Goal: Complete application form: Complete application form

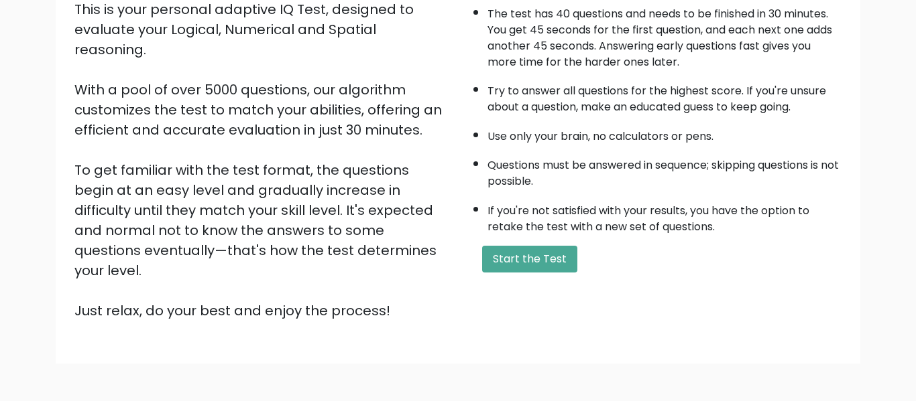
scroll to position [167, 0]
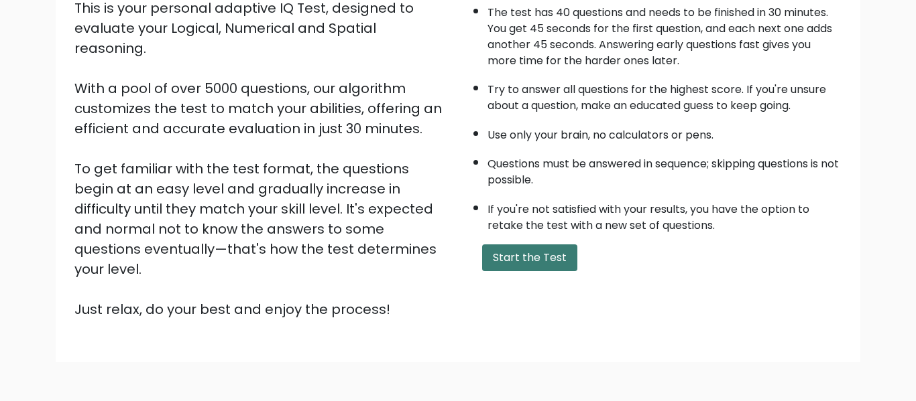
click at [496, 258] on button "Start the Test" at bounding box center [529, 258] width 95 height 27
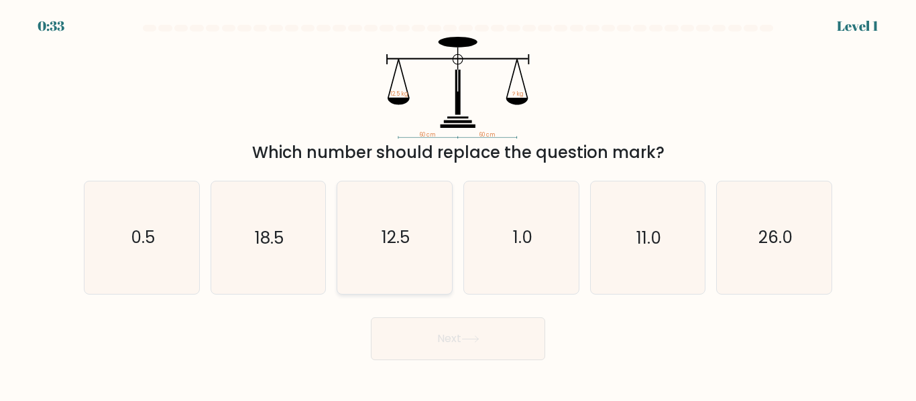
click at [414, 249] on icon "12.5" at bounding box center [394, 238] width 112 height 112
click at [458, 204] on input "c. 12.5" at bounding box center [458, 202] width 1 height 3
radio input "true"
click at [443, 330] on button "Next" at bounding box center [458, 339] width 174 height 43
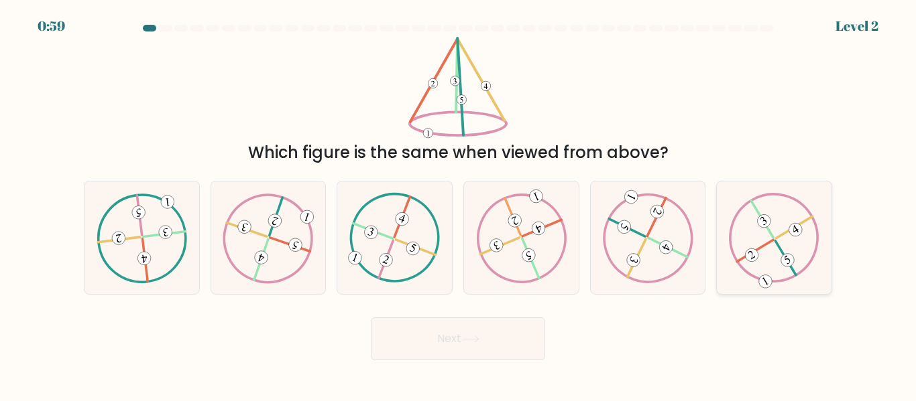
click at [741, 233] on icon at bounding box center [774, 238] width 90 height 90
click at [458, 204] on input "f." at bounding box center [458, 202] width 1 height 3
radio input "true"
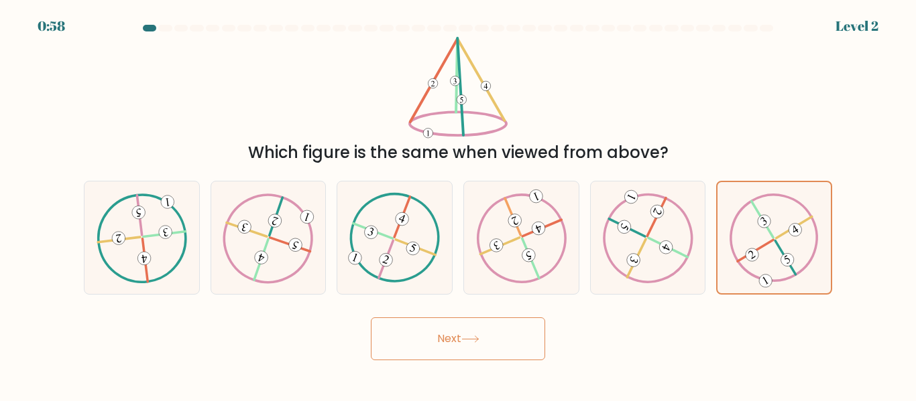
click at [499, 347] on button "Next" at bounding box center [458, 339] width 174 height 43
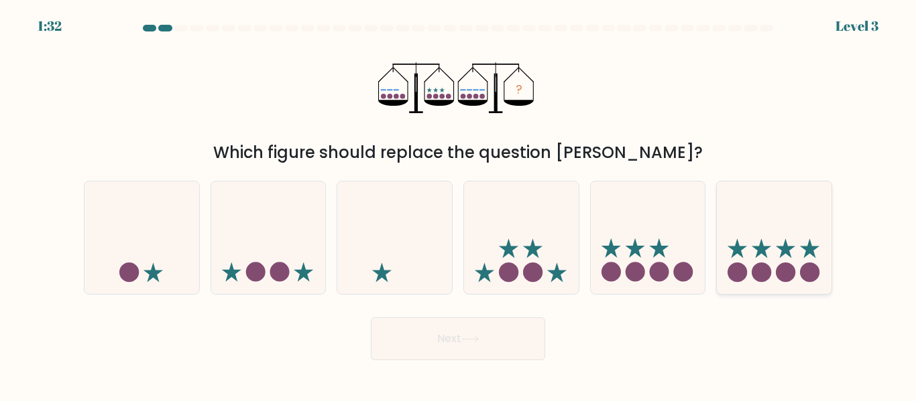
click at [796, 288] on div at bounding box center [774, 237] width 116 height 113
click at [458, 204] on input "f." at bounding box center [458, 202] width 1 height 3
radio input "true"
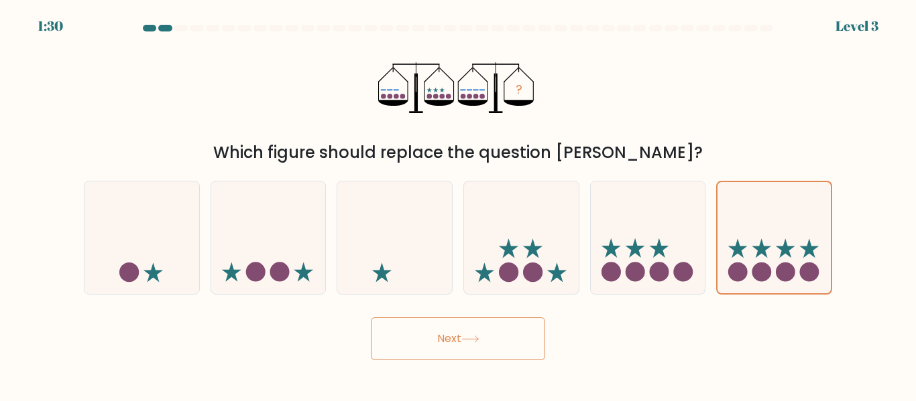
click at [484, 355] on button "Next" at bounding box center [458, 339] width 174 height 43
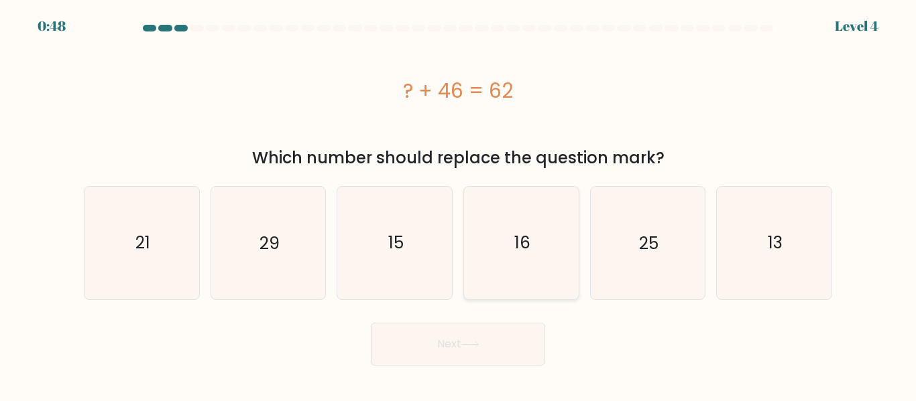
click at [539, 239] on icon "16" at bounding box center [521, 243] width 112 height 112
click at [458, 204] on input "d. 16" at bounding box center [458, 202] width 1 height 3
radio input "true"
click at [530, 336] on button "Next" at bounding box center [458, 344] width 174 height 43
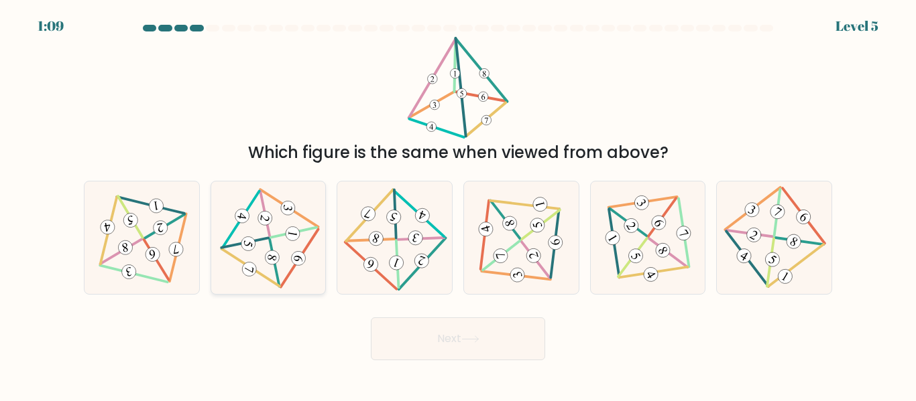
click at [287, 282] on icon at bounding box center [269, 238] width 92 height 90
click at [458, 204] on input "b." at bounding box center [458, 202] width 1 height 3
radio input "true"
click at [449, 335] on button "Next" at bounding box center [458, 339] width 174 height 43
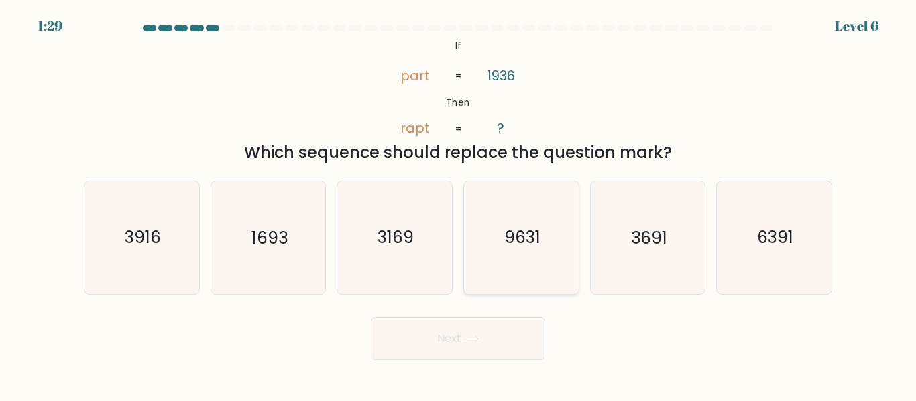
click at [509, 243] on text "9631" at bounding box center [522, 238] width 36 height 23
click at [458, 204] on input "d. 9631" at bounding box center [458, 202] width 1 height 3
radio input "true"
click at [479, 342] on button "Next" at bounding box center [458, 339] width 174 height 43
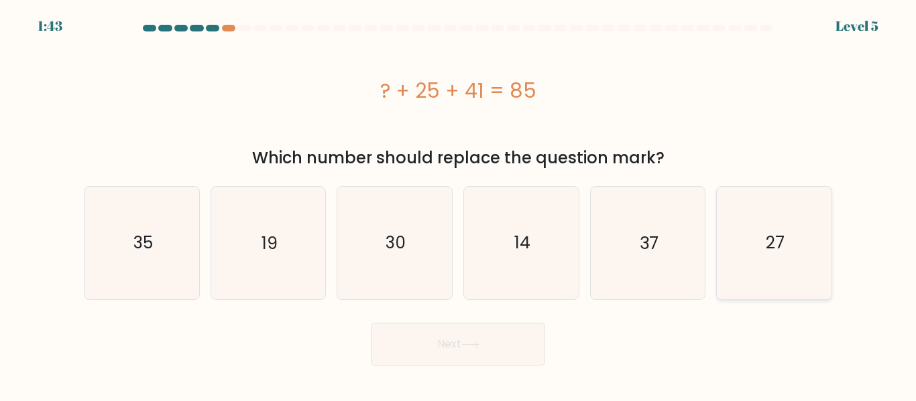
click at [765, 222] on icon "27" at bounding box center [774, 243] width 112 height 112
click at [458, 204] on input "f. 27" at bounding box center [458, 202] width 1 height 3
radio input "true"
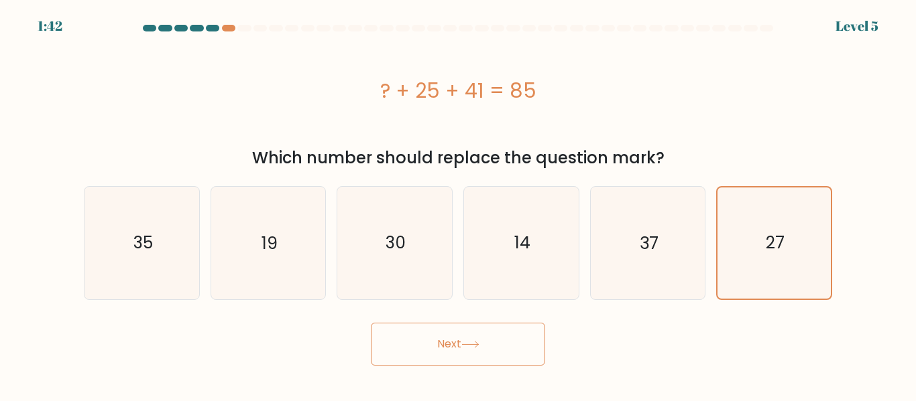
click at [479, 327] on button "Next" at bounding box center [458, 344] width 174 height 43
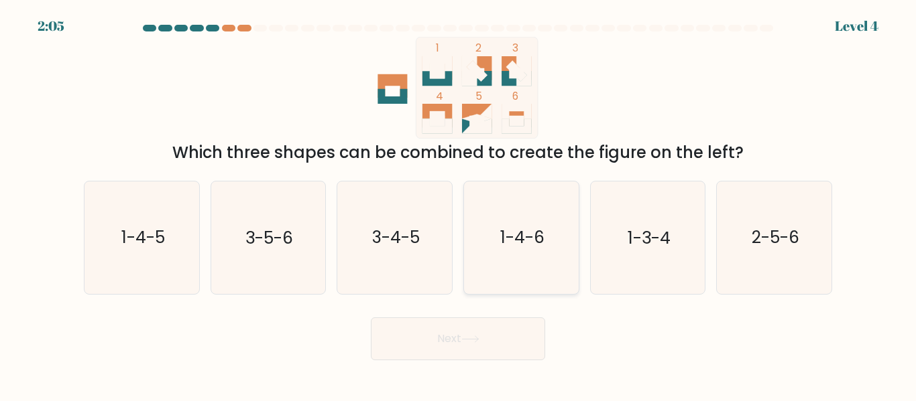
click at [554, 254] on icon "1-4-6" at bounding box center [521, 238] width 112 height 112
click at [458, 204] on input "d. 1-4-6" at bounding box center [458, 202] width 1 height 3
radio input "true"
click at [531, 325] on button "Next" at bounding box center [458, 339] width 174 height 43
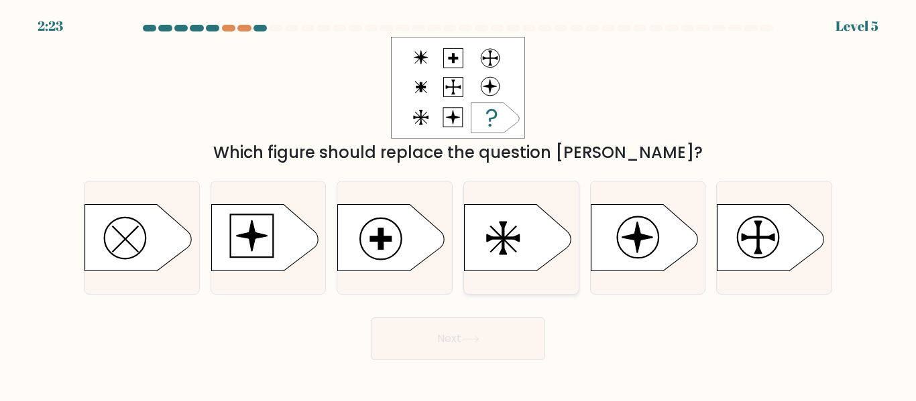
click at [517, 271] on icon at bounding box center [517, 237] width 107 height 67
click at [458, 204] on input "d." at bounding box center [458, 202] width 1 height 3
radio input "true"
click at [376, 261] on icon at bounding box center [391, 237] width 107 height 67
click at [458, 204] on input "c." at bounding box center [458, 202] width 1 height 3
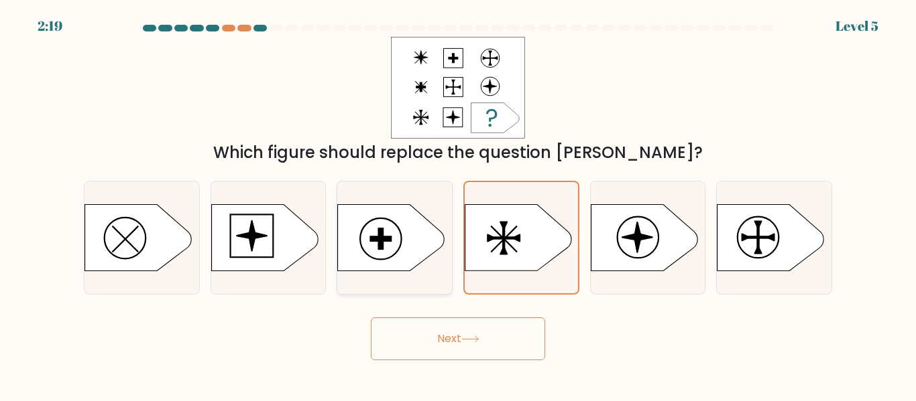
radio input "true"
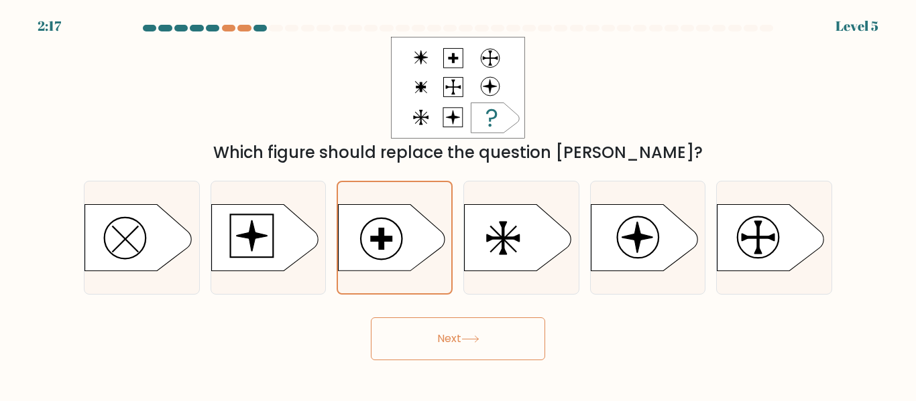
click at [466, 332] on button "Next" at bounding box center [458, 339] width 174 height 43
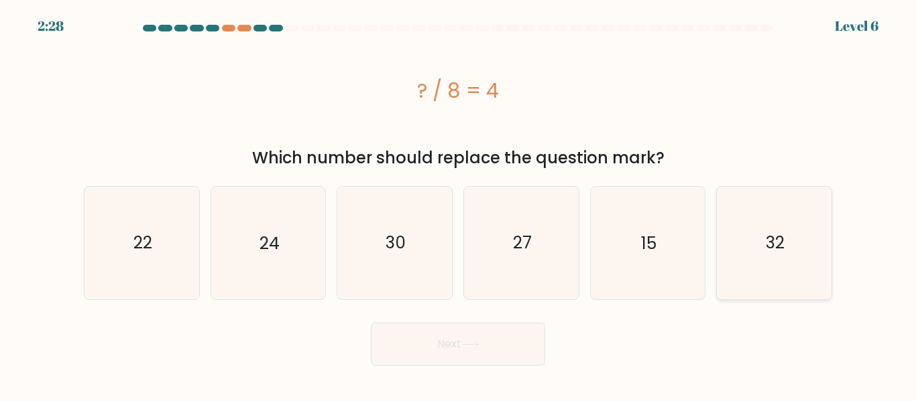
click at [770, 216] on icon "32" at bounding box center [774, 243] width 112 height 112
click at [458, 204] on input "f. 32" at bounding box center [458, 202] width 1 height 3
radio input "true"
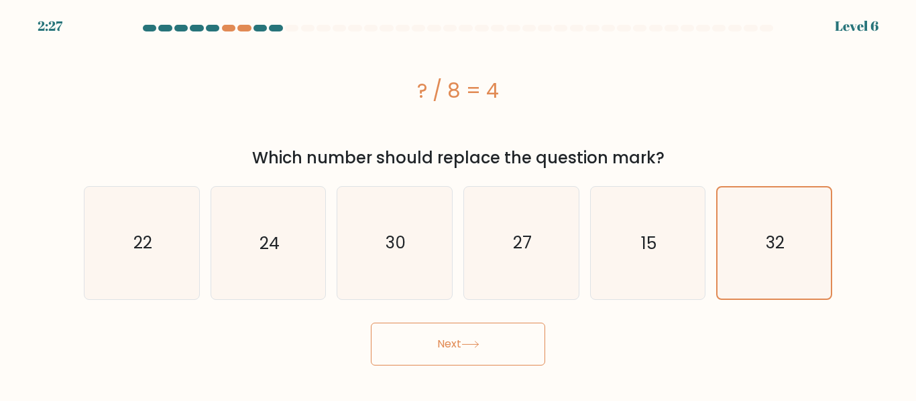
click at [479, 359] on button "Next" at bounding box center [458, 344] width 174 height 43
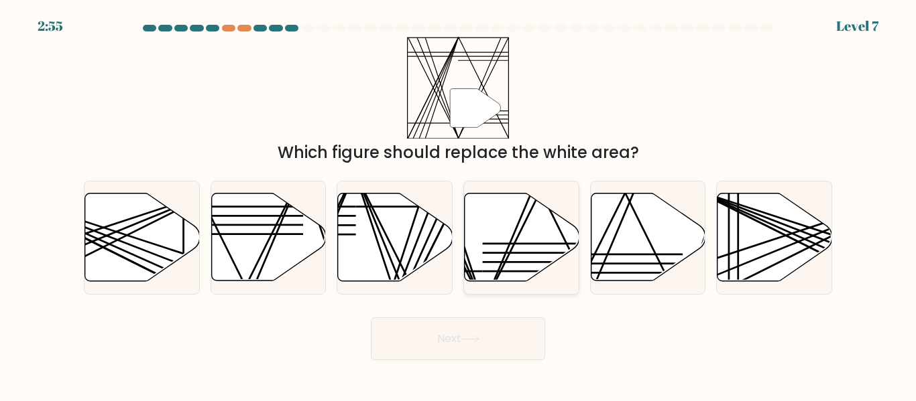
click at [519, 198] on icon at bounding box center [521, 238] width 115 height 88
click at [458, 201] on input "d." at bounding box center [458, 202] width 1 height 3
radio input "true"
click at [464, 326] on button "Next" at bounding box center [458, 339] width 174 height 43
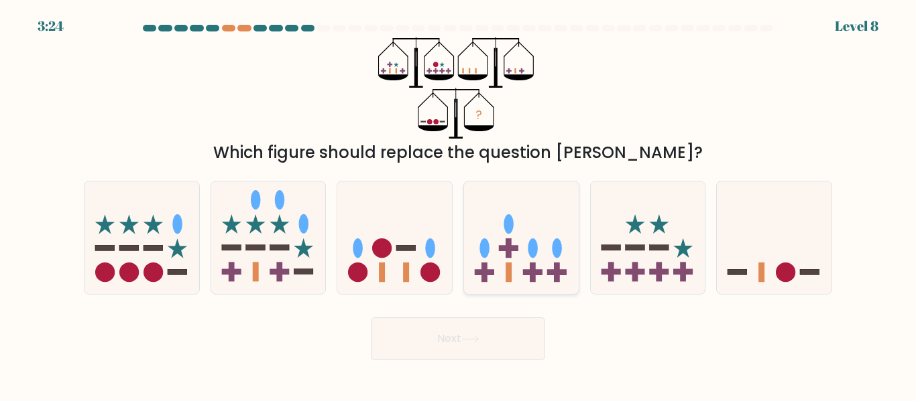
click at [509, 229] on ellipse at bounding box center [508, 223] width 10 height 19
click at [458, 204] on input "d." at bounding box center [458, 202] width 1 height 3
radio input "true"
click at [440, 322] on button "Next" at bounding box center [458, 339] width 174 height 43
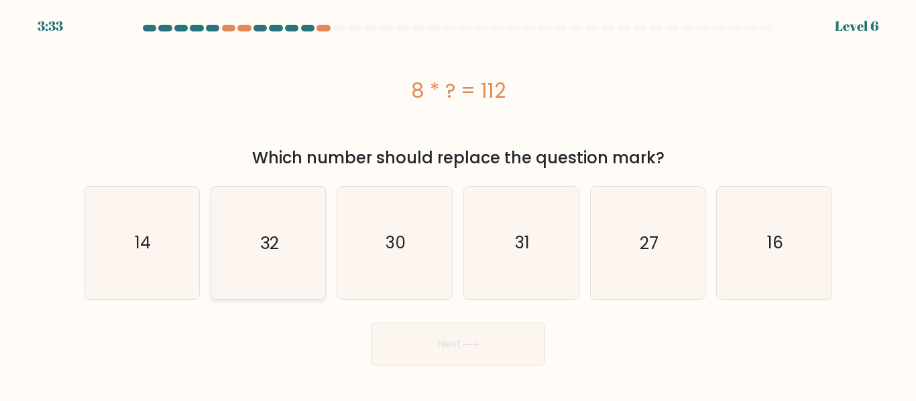
click at [308, 254] on icon "32" at bounding box center [268, 243] width 112 height 112
click at [458, 204] on input "b. 32" at bounding box center [458, 202] width 1 height 3
radio input "true"
click at [418, 350] on button "Next" at bounding box center [458, 344] width 174 height 43
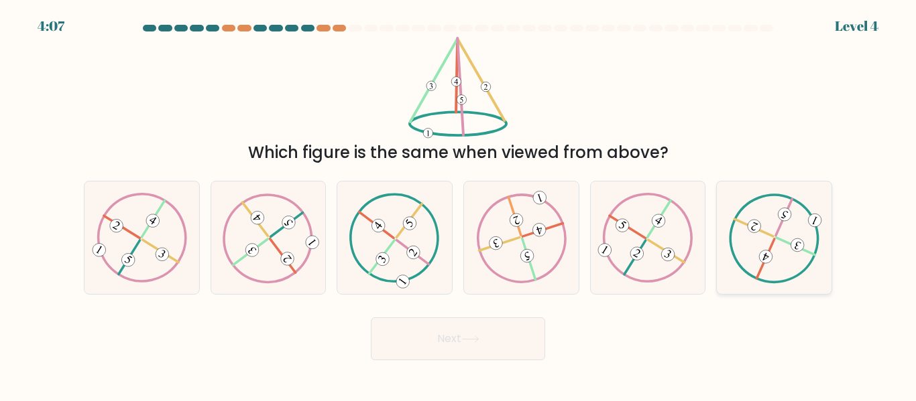
click at [805, 245] on icon at bounding box center [774, 238] width 90 height 90
click at [458, 204] on input "f." at bounding box center [458, 202] width 1 height 3
radio input "true"
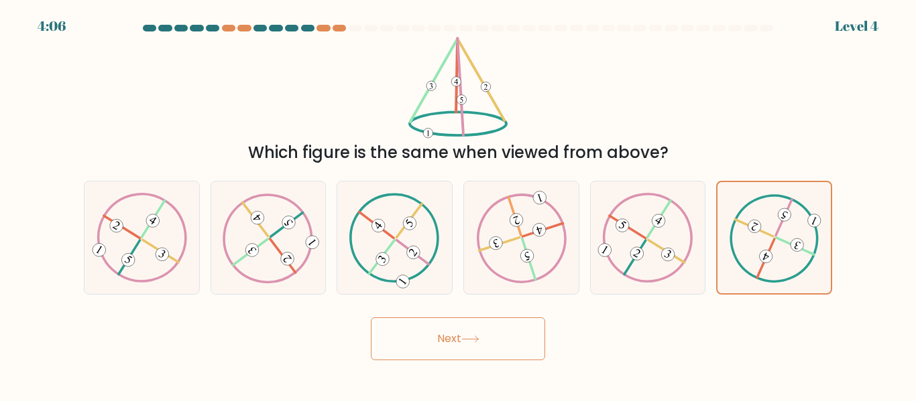
click at [510, 341] on button "Next" at bounding box center [458, 339] width 174 height 43
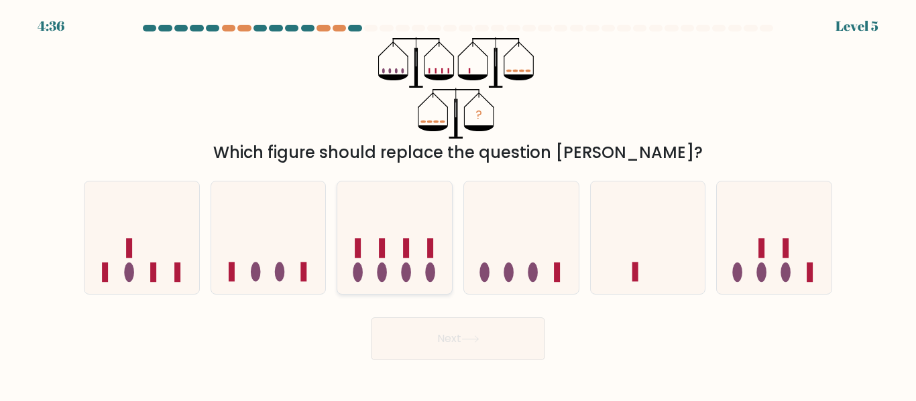
click at [420, 281] on icon at bounding box center [394, 237] width 115 height 94
click at [458, 204] on input "c." at bounding box center [458, 202] width 1 height 3
radio input "true"
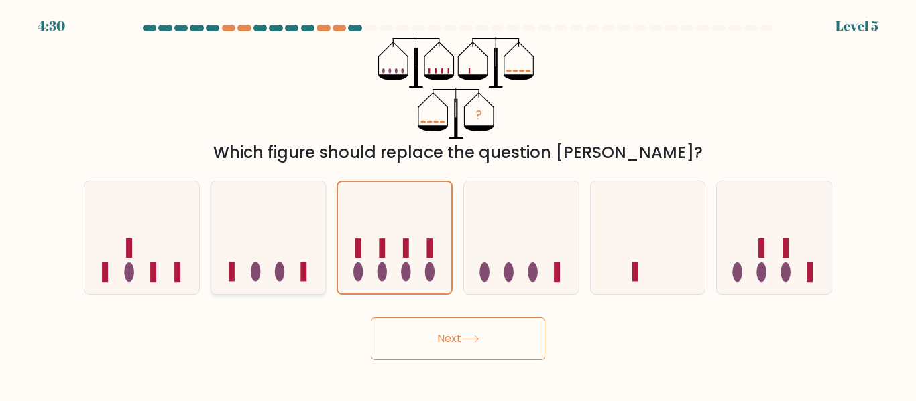
click at [244, 276] on icon at bounding box center [268, 237] width 115 height 94
click at [458, 204] on input "b." at bounding box center [458, 202] width 1 height 3
radio input "true"
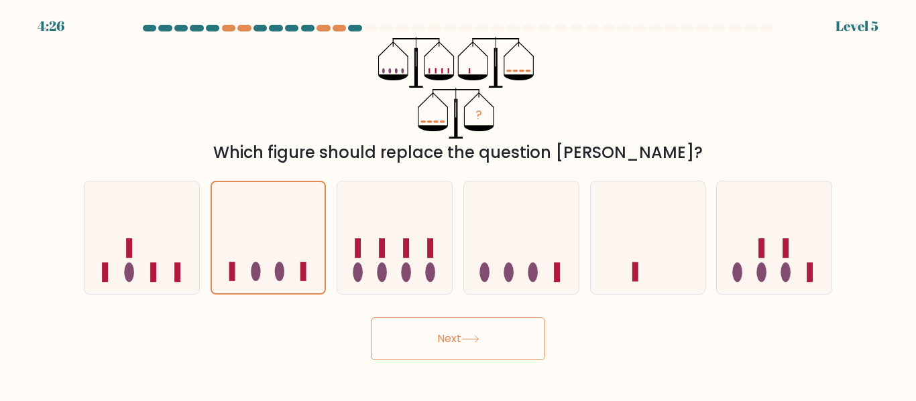
click at [404, 329] on button "Next" at bounding box center [458, 339] width 174 height 43
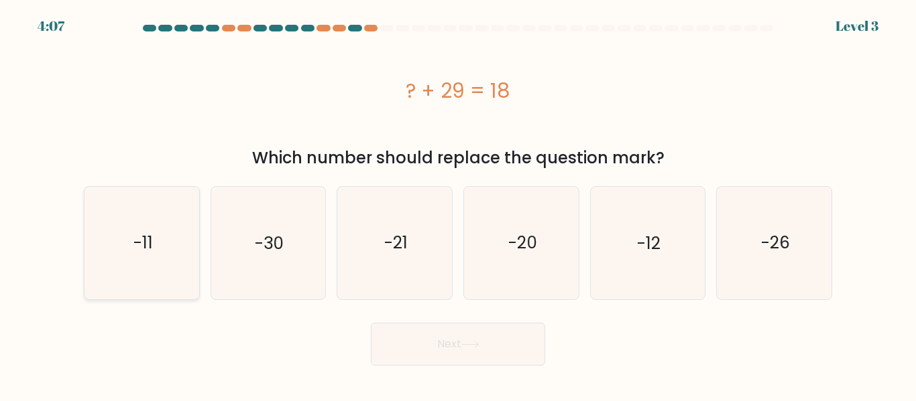
click at [183, 215] on icon "-11" at bounding box center [142, 243] width 112 height 112
click at [458, 204] on input "a. -11" at bounding box center [458, 202] width 1 height 3
radio input "true"
click at [395, 353] on button "Next" at bounding box center [458, 344] width 174 height 43
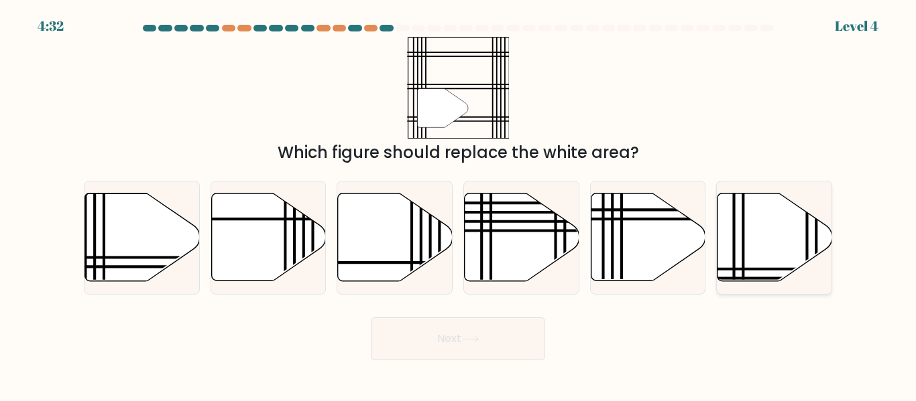
click at [717, 236] on icon at bounding box center [774, 238] width 115 height 88
click at [458, 204] on input "f." at bounding box center [458, 202] width 1 height 3
radio input "true"
click at [460, 347] on button "Next" at bounding box center [458, 339] width 174 height 43
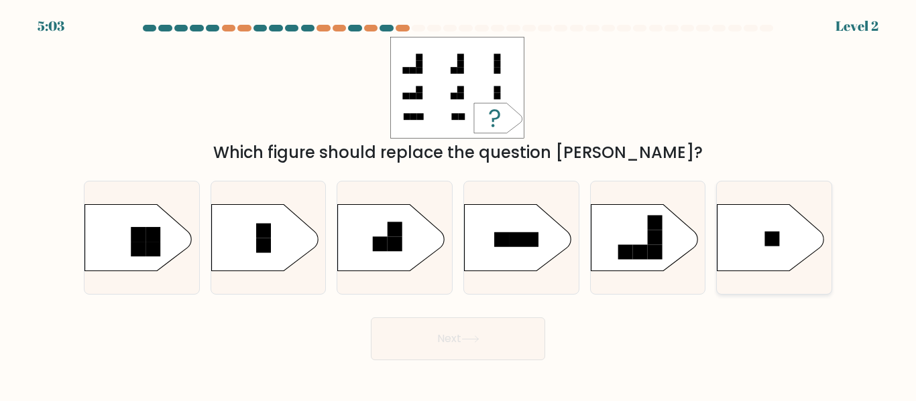
click at [824, 246] on icon at bounding box center [773, 238] width 115 height 68
click at [458, 204] on input "f." at bounding box center [458, 202] width 1 height 3
radio input "true"
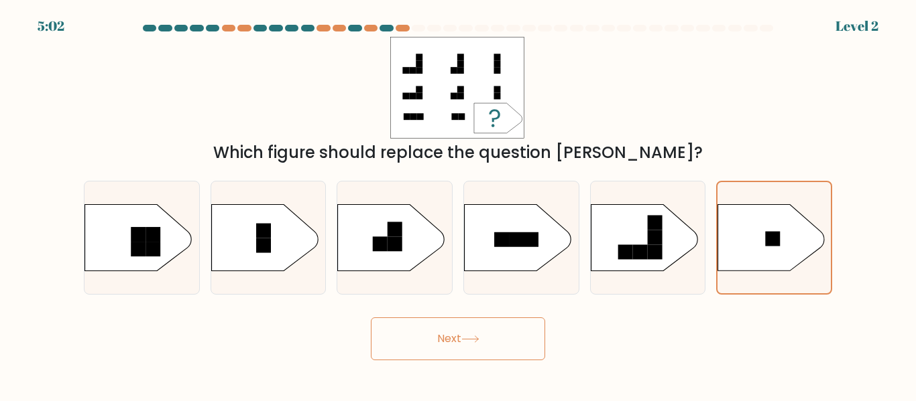
click at [493, 343] on button "Next" at bounding box center [458, 339] width 174 height 43
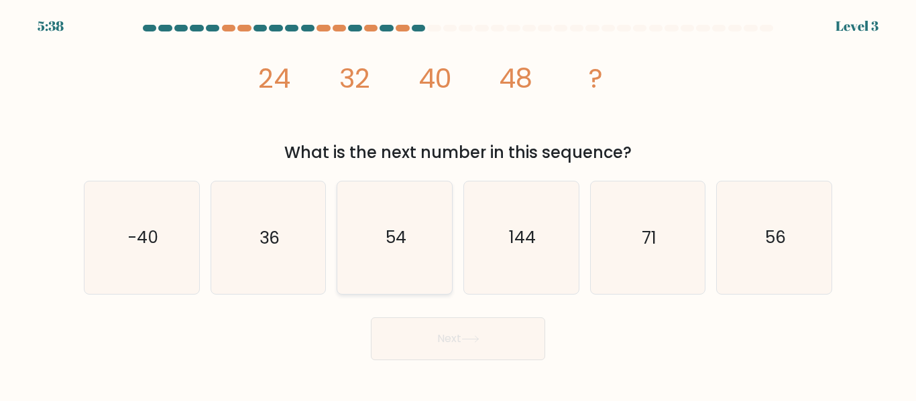
click at [386, 251] on icon "54" at bounding box center [394, 238] width 112 height 112
click at [458, 204] on input "c. 54" at bounding box center [458, 202] width 1 height 3
radio input "true"
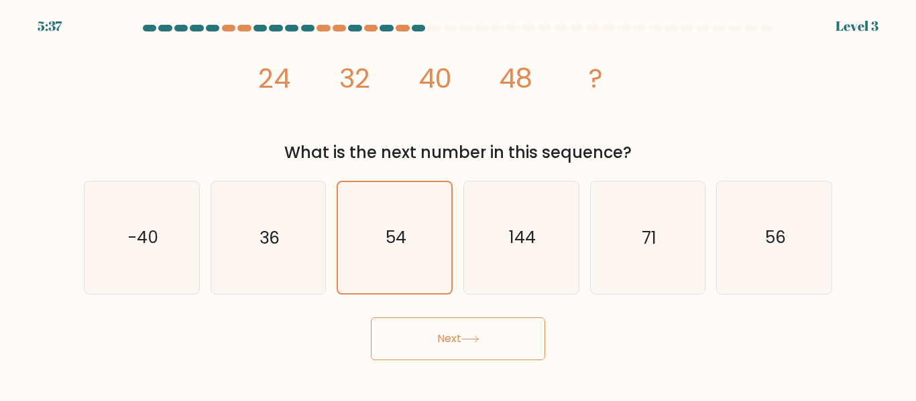
click at [412, 350] on button "Next" at bounding box center [458, 339] width 174 height 43
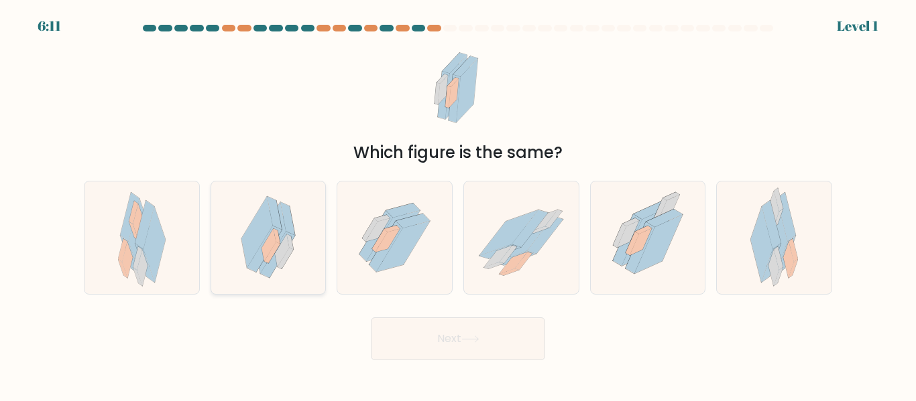
click at [313, 281] on div at bounding box center [268, 237] width 116 height 113
click at [458, 204] on input "b." at bounding box center [458, 202] width 1 height 3
radio input "true"
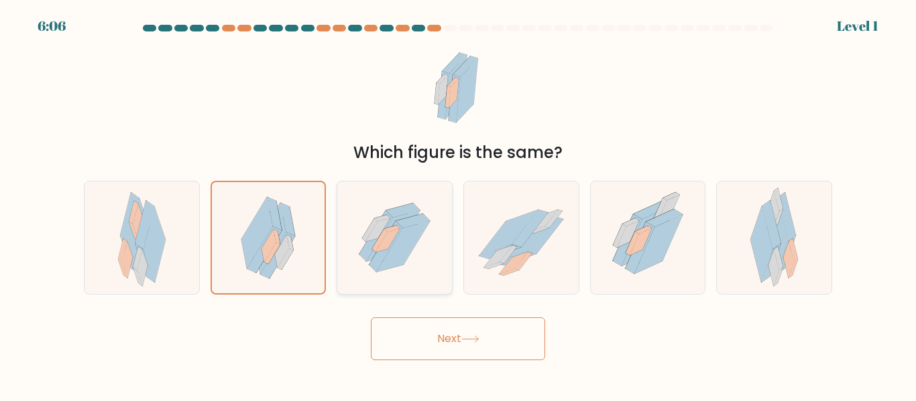
click at [391, 255] on icon at bounding box center [404, 247] width 54 height 50
click at [458, 204] on input "c." at bounding box center [458, 202] width 1 height 3
radio input "true"
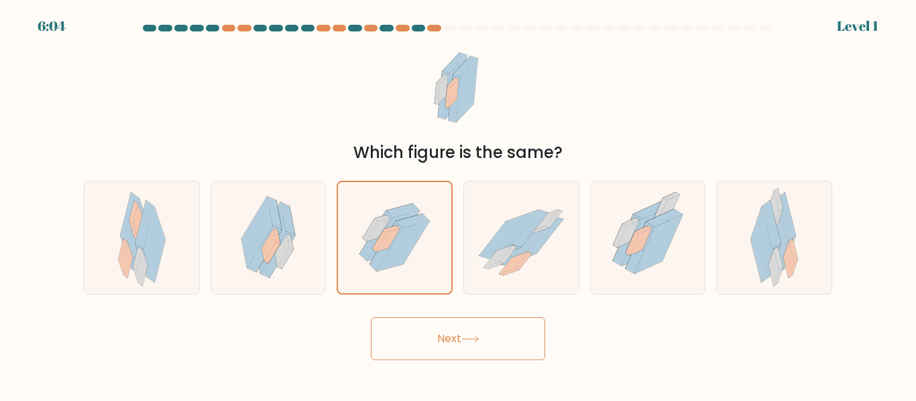
click at [430, 325] on button "Next" at bounding box center [458, 339] width 174 height 43
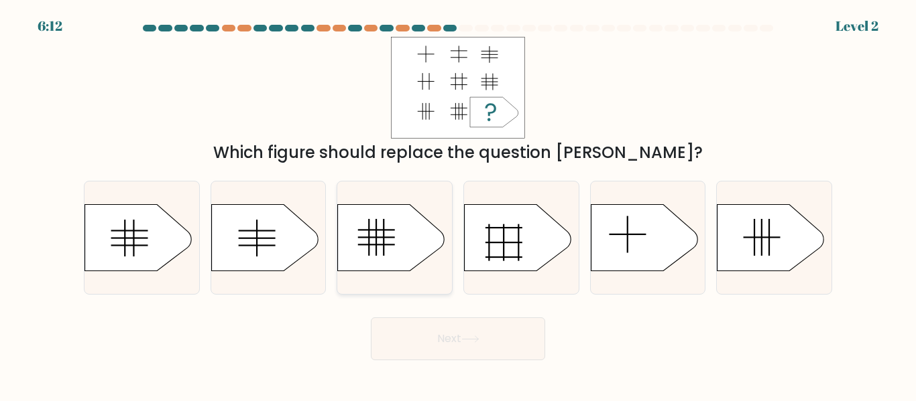
click at [361, 229] on rect at bounding box center [376, 229] width 37 height 1
click at [458, 204] on input "c." at bounding box center [458, 202] width 1 height 3
radio input "true"
click at [418, 324] on button "Next" at bounding box center [458, 339] width 174 height 43
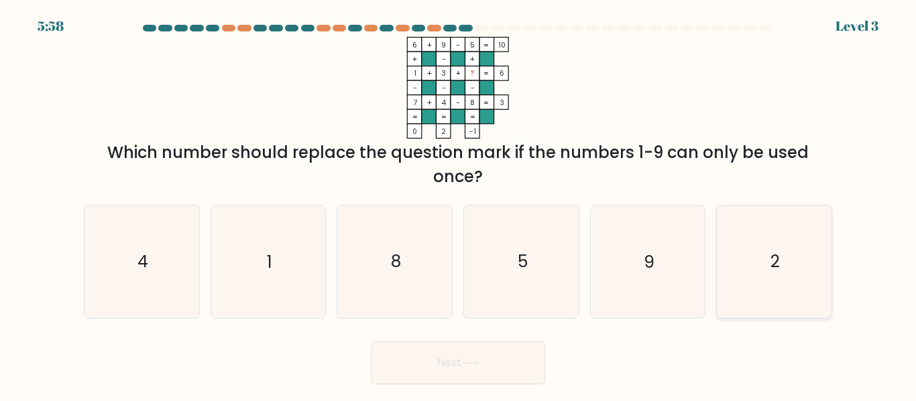
click at [729, 294] on icon "2" at bounding box center [774, 262] width 112 height 112
click at [458, 204] on input "f. 2" at bounding box center [458, 202] width 1 height 3
radio input "true"
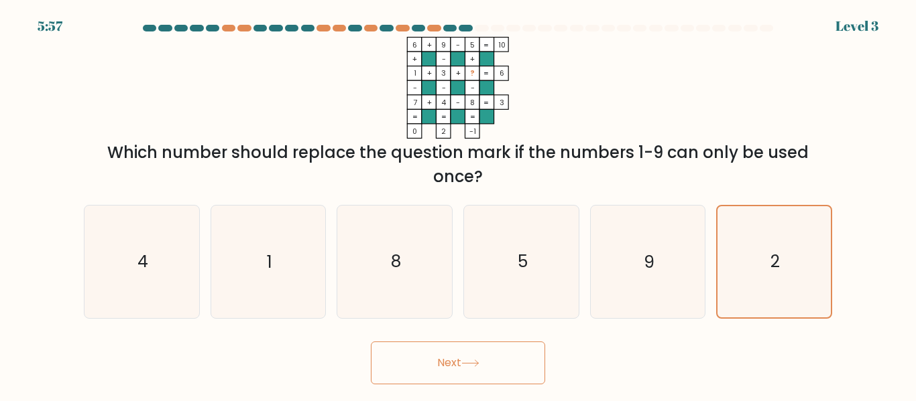
click at [479, 366] on icon at bounding box center [470, 363] width 18 height 7
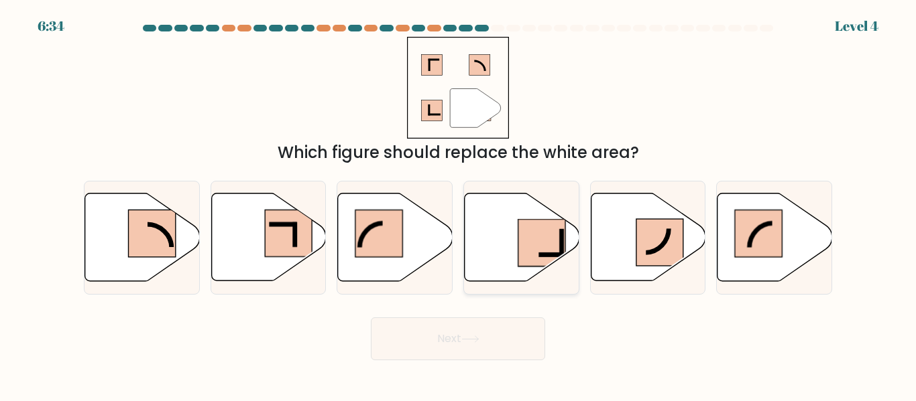
click at [513, 260] on icon at bounding box center [521, 238] width 115 height 88
click at [458, 204] on input "d." at bounding box center [458, 202] width 1 height 3
radio input "true"
click at [504, 331] on button "Next" at bounding box center [458, 339] width 174 height 43
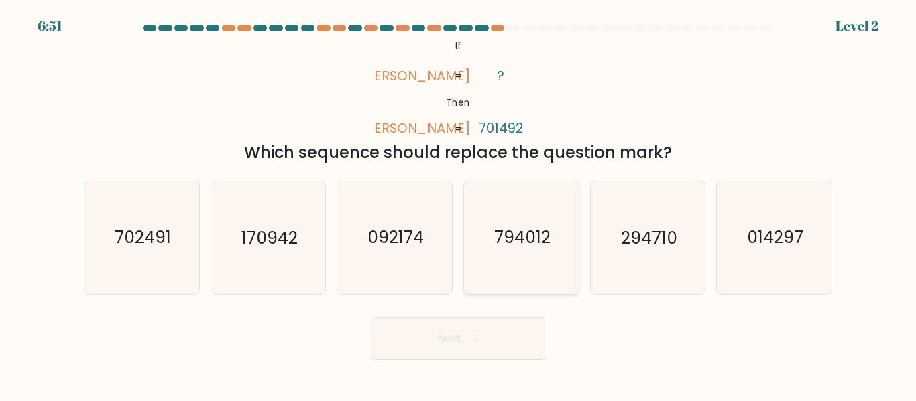
click at [523, 282] on icon "794012" at bounding box center [521, 238] width 112 height 112
click at [458, 204] on input "d. 794012" at bounding box center [458, 202] width 1 height 3
radio input "true"
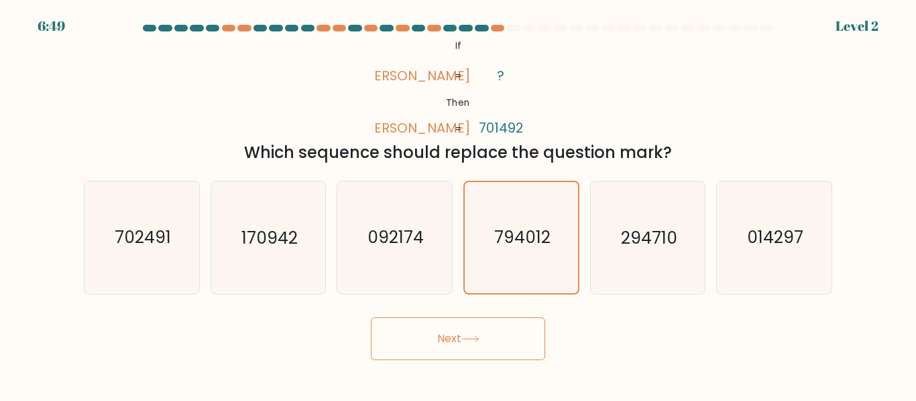
click at [479, 336] on icon at bounding box center [470, 339] width 18 height 7
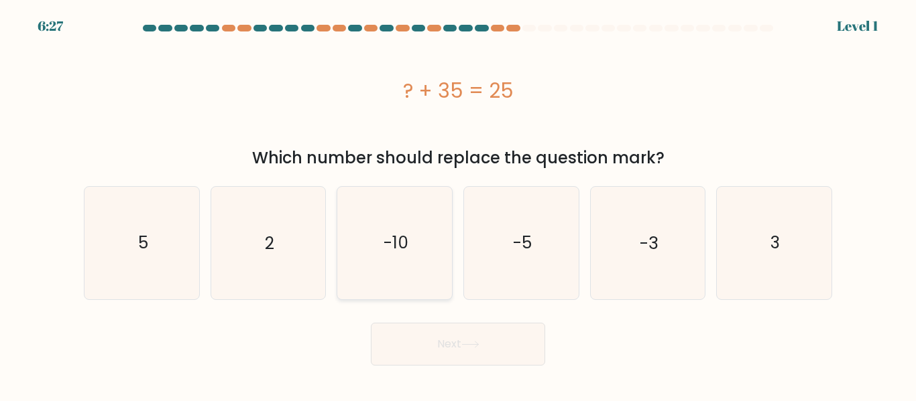
click at [441, 246] on icon "-10" at bounding box center [394, 243] width 112 height 112
click at [458, 204] on input "c. -10" at bounding box center [458, 202] width 1 height 3
radio input "true"
click at [491, 243] on icon "-5" at bounding box center [521, 243] width 112 height 112
click at [458, 204] on input "d. -5" at bounding box center [458, 202] width 1 height 3
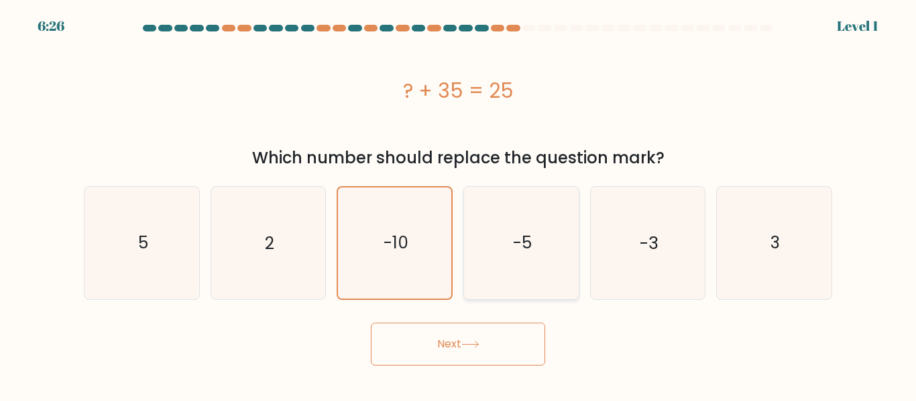
radio input "true"
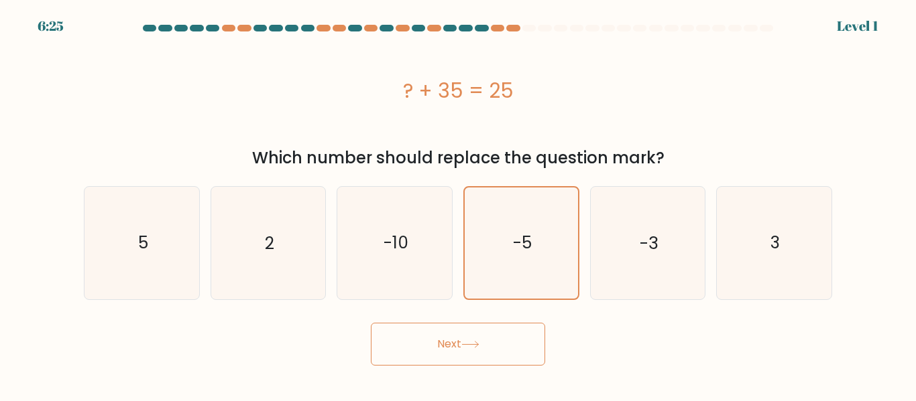
click at [493, 342] on button "Next" at bounding box center [458, 344] width 174 height 43
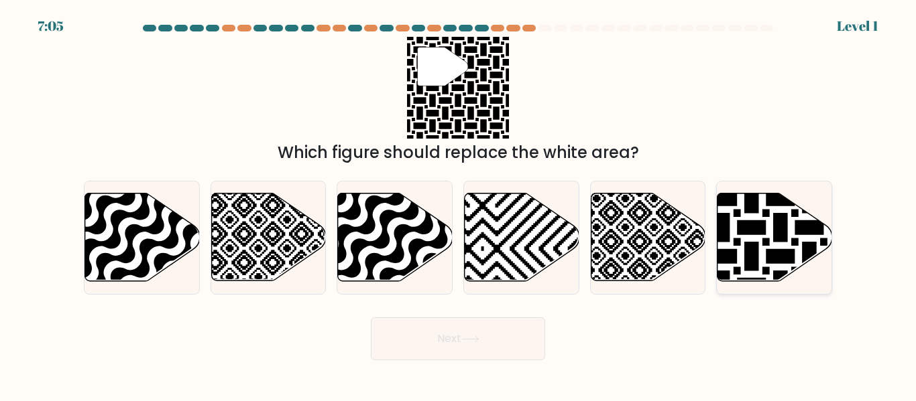
click at [735, 277] on icon at bounding box center [774, 238] width 115 height 88
click at [458, 204] on input "f." at bounding box center [458, 202] width 1 height 3
radio input "true"
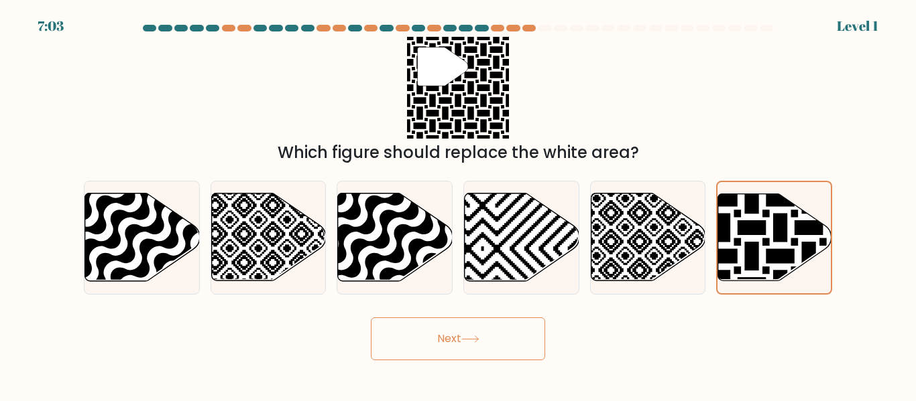
click at [523, 343] on button "Next" at bounding box center [458, 339] width 174 height 43
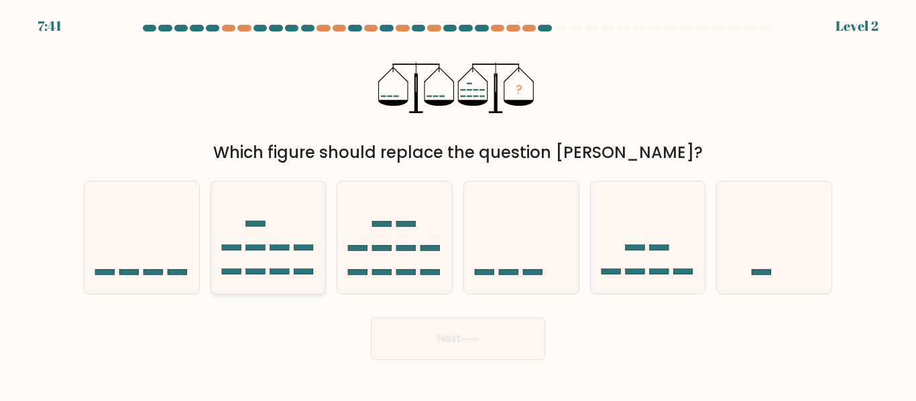
click at [298, 273] on rect at bounding box center [303, 271] width 19 height 5
click at [458, 204] on input "b." at bounding box center [458, 202] width 1 height 3
radio input "true"
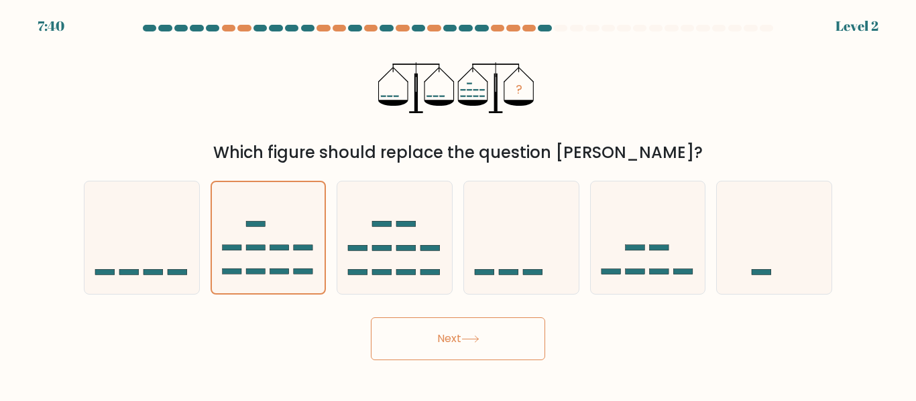
click at [407, 330] on button "Next" at bounding box center [458, 339] width 174 height 43
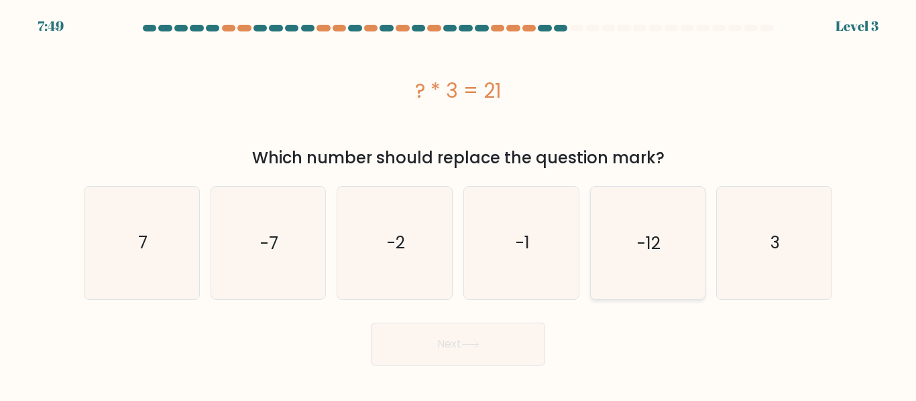
click at [612, 296] on icon "-12" at bounding box center [647, 243] width 112 height 112
click at [458, 204] on input "e. -12" at bounding box center [458, 202] width 1 height 3
radio input "true"
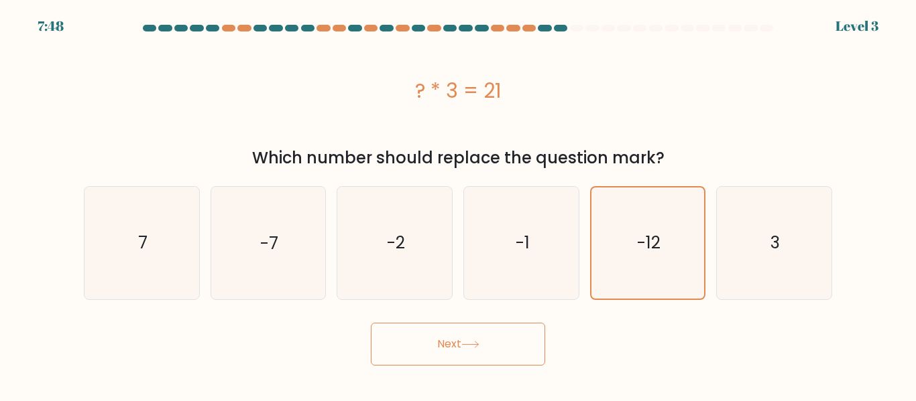
click at [456, 345] on button "Next" at bounding box center [458, 344] width 174 height 43
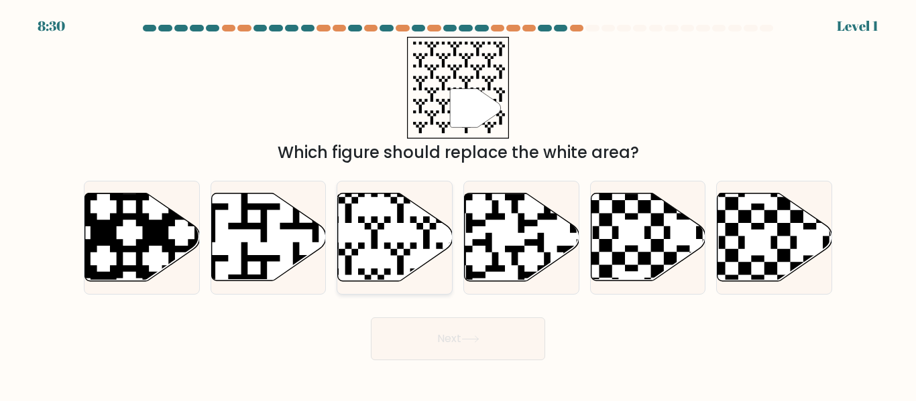
click at [403, 282] on div at bounding box center [394, 237] width 116 height 113
click at [458, 204] on input "c." at bounding box center [458, 202] width 1 height 3
radio input "true"
click at [444, 328] on button "Next" at bounding box center [458, 339] width 174 height 43
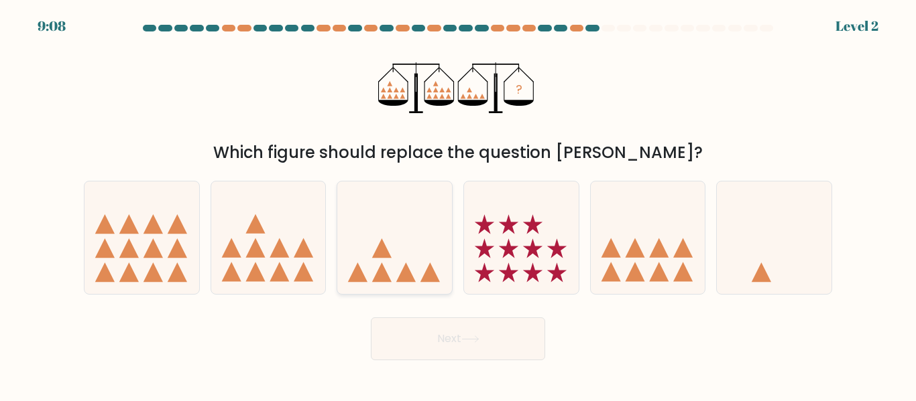
click at [422, 287] on div at bounding box center [394, 237] width 116 height 113
click at [458, 204] on input "c." at bounding box center [458, 202] width 1 height 3
radio input "true"
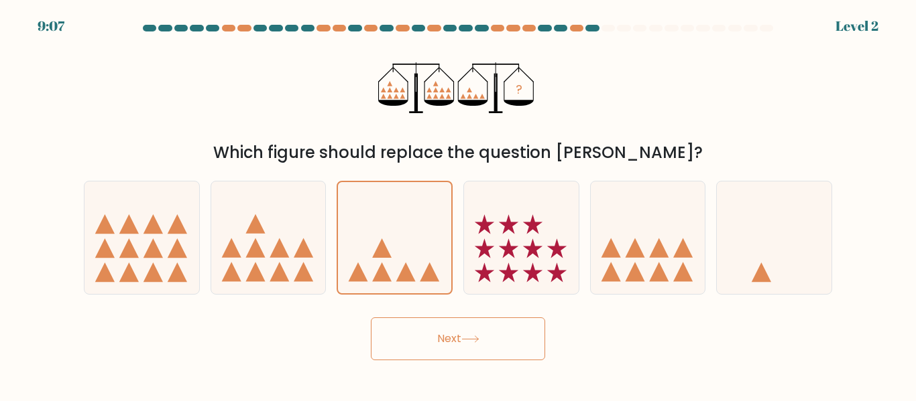
click at [456, 336] on button "Next" at bounding box center [458, 339] width 174 height 43
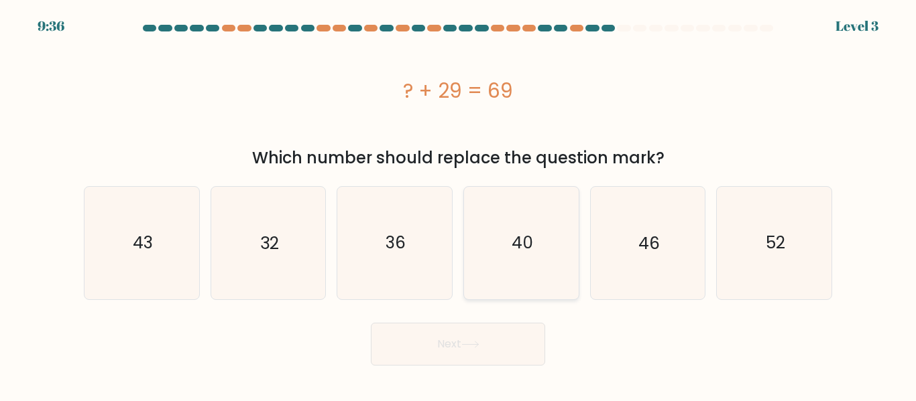
click at [519, 218] on icon "40" at bounding box center [521, 243] width 112 height 112
click at [458, 204] on input "d. 40" at bounding box center [458, 202] width 1 height 3
radio input "true"
click at [512, 346] on button "Next" at bounding box center [458, 344] width 174 height 43
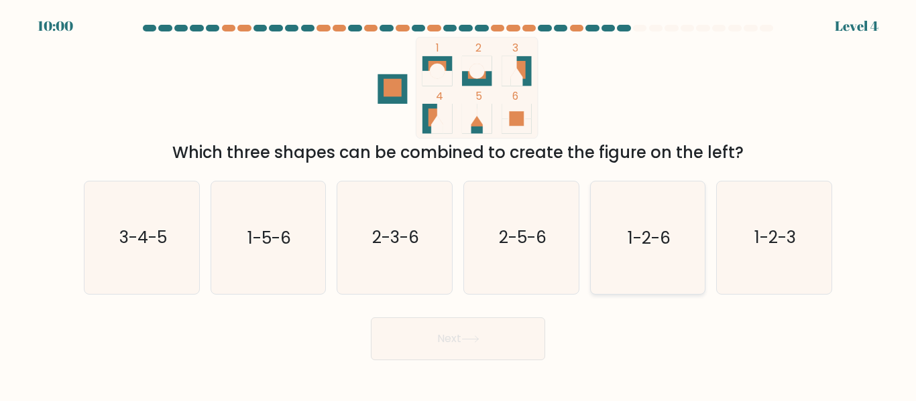
click at [632, 249] on text "1-2-6" at bounding box center [648, 238] width 43 height 23
click at [458, 204] on input "e. 1-2-6" at bounding box center [458, 202] width 1 height 3
radio input "true"
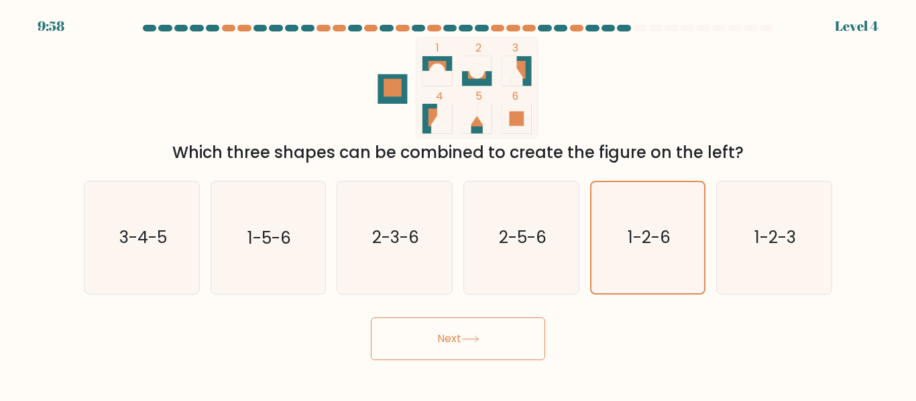
click at [534, 333] on button "Next" at bounding box center [458, 339] width 174 height 43
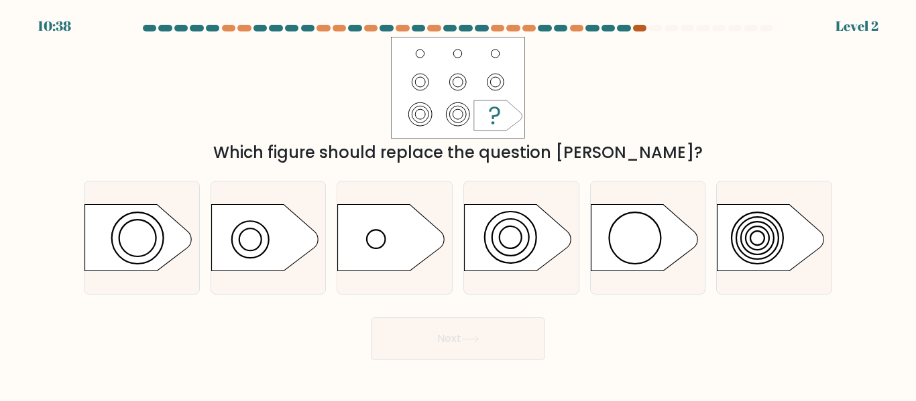
click at [639, 25] on div at bounding box center [639, 28] width 13 height 7
click at [501, 231] on circle at bounding box center [510, 238] width 22 height 22
click at [458, 204] on input "d." at bounding box center [458, 202] width 1 height 3
radio input "true"
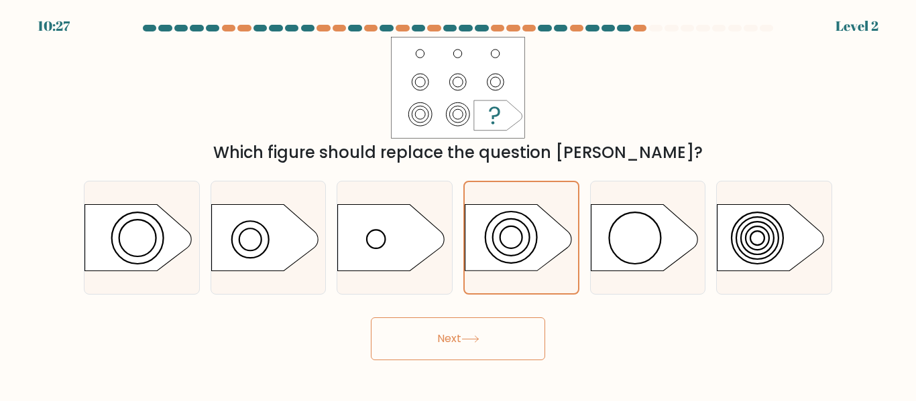
click at [509, 351] on button "Next" at bounding box center [458, 339] width 174 height 43
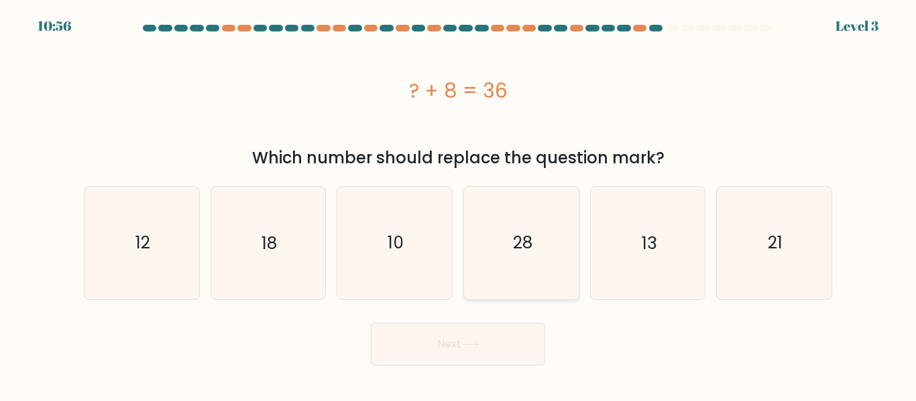
click at [555, 206] on icon "28" at bounding box center [521, 243] width 112 height 112
click at [458, 204] on input "d. 28" at bounding box center [458, 202] width 1 height 3
radio input "true"
click at [514, 337] on button "Next" at bounding box center [458, 344] width 174 height 43
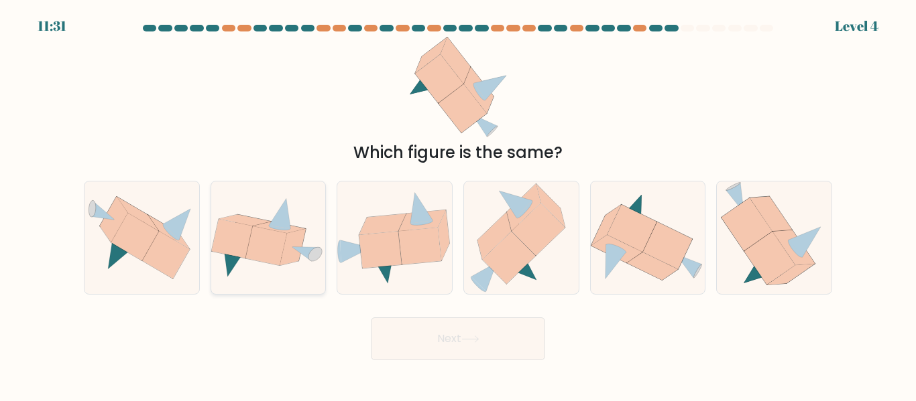
click at [281, 274] on icon at bounding box center [268, 238] width 115 height 82
click at [458, 204] on input "b." at bounding box center [458, 202] width 1 height 3
radio input "true"
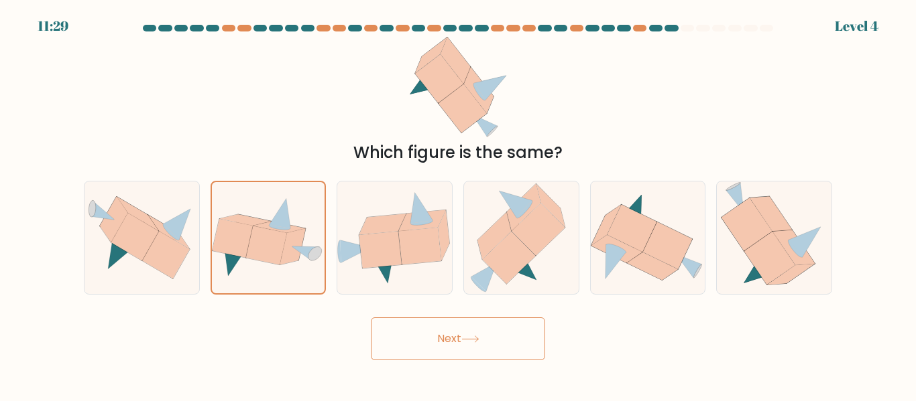
click at [407, 331] on button "Next" at bounding box center [458, 339] width 174 height 43
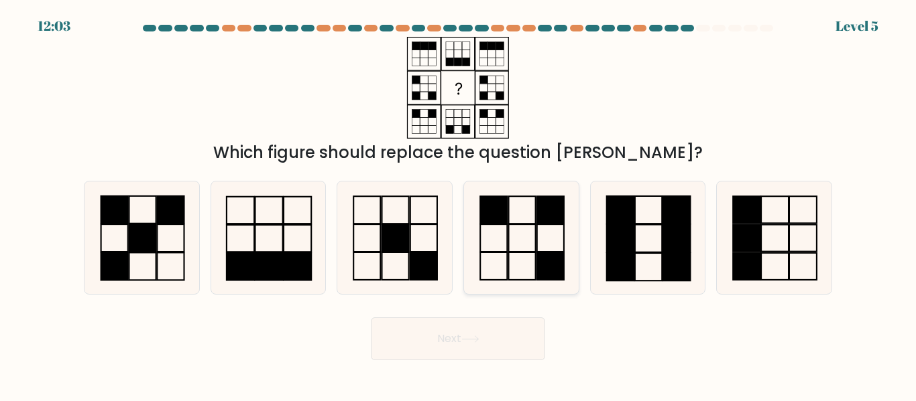
click at [514, 265] on icon at bounding box center [521, 238] width 112 height 112
click at [458, 204] on input "d." at bounding box center [458, 202] width 1 height 3
radio input "true"
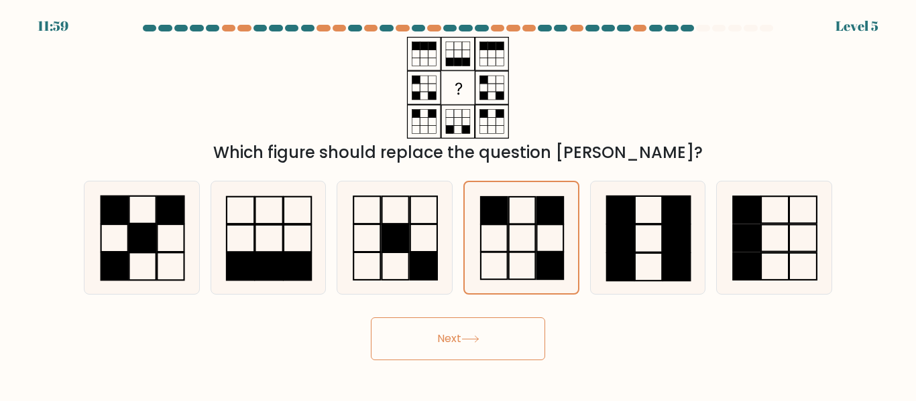
click at [467, 338] on icon at bounding box center [470, 339] width 18 height 7
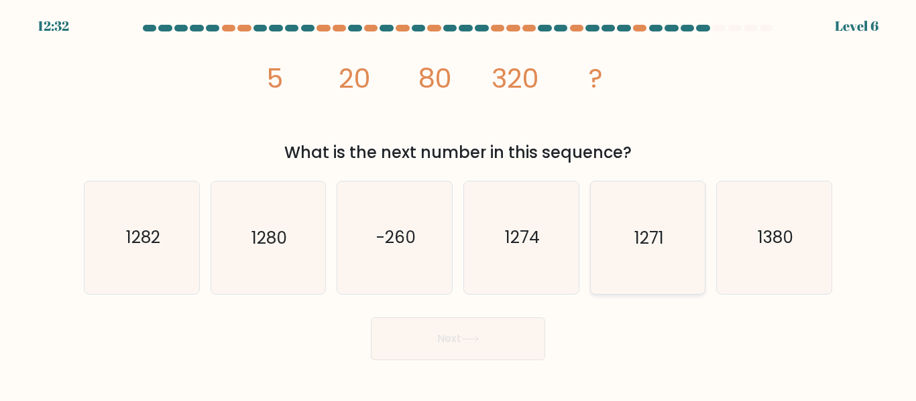
click at [600, 275] on icon "1271" at bounding box center [647, 238] width 112 height 112
click at [458, 204] on input "e. 1271" at bounding box center [458, 202] width 1 height 3
radio input "true"
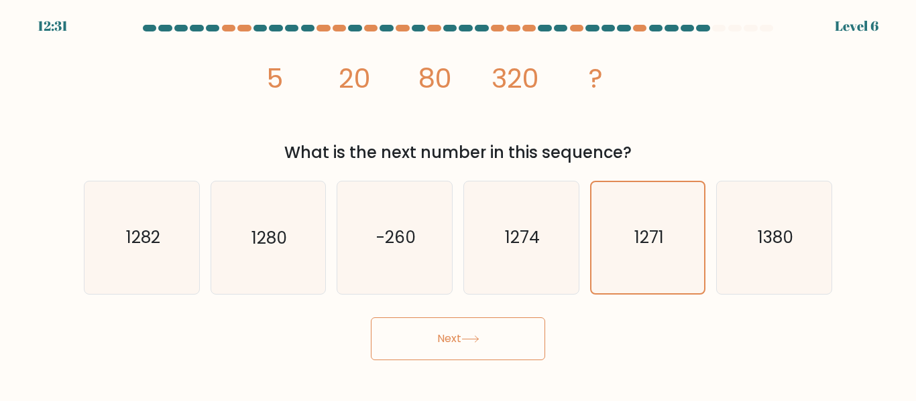
click at [486, 349] on button "Next" at bounding box center [458, 339] width 174 height 43
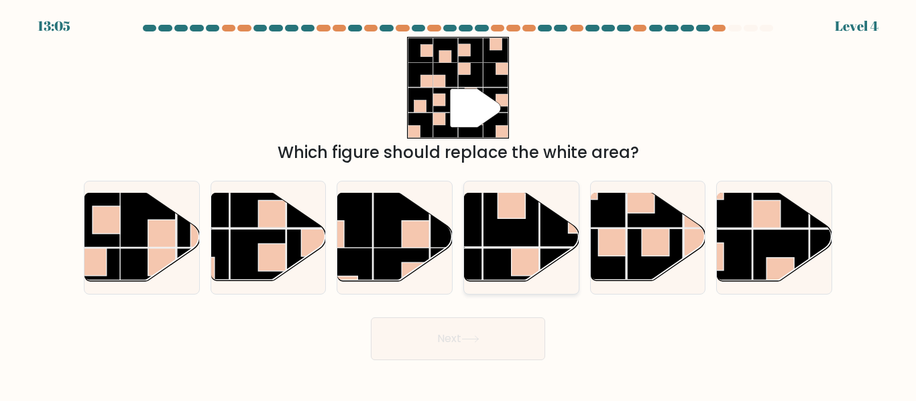
click at [537, 286] on div at bounding box center [521, 237] width 116 height 113
click at [458, 204] on input "d." at bounding box center [458, 202] width 1 height 3
radio input "true"
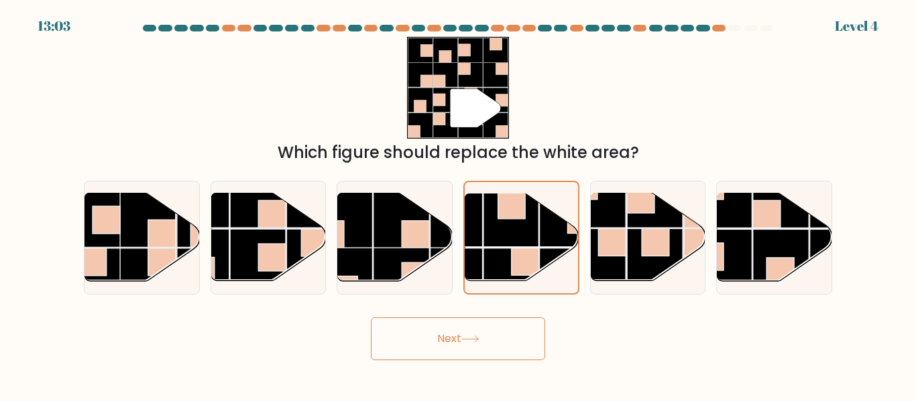
click at [528, 327] on button "Next" at bounding box center [458, 339] width 174 height 43
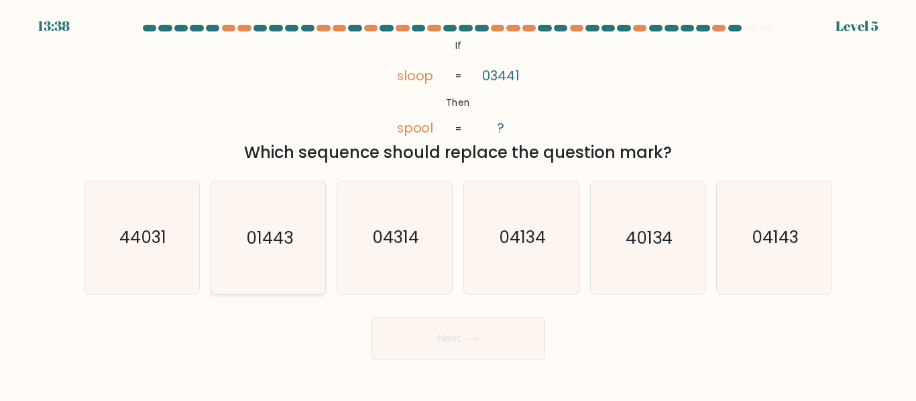
click at [314, 264] on icon "01443" at bounding box center [268, 238] width 112 height 112
click at [458, 204] on input "b. 01443" at bounding box center [458, 202] width 1 height 3
radio input "true"
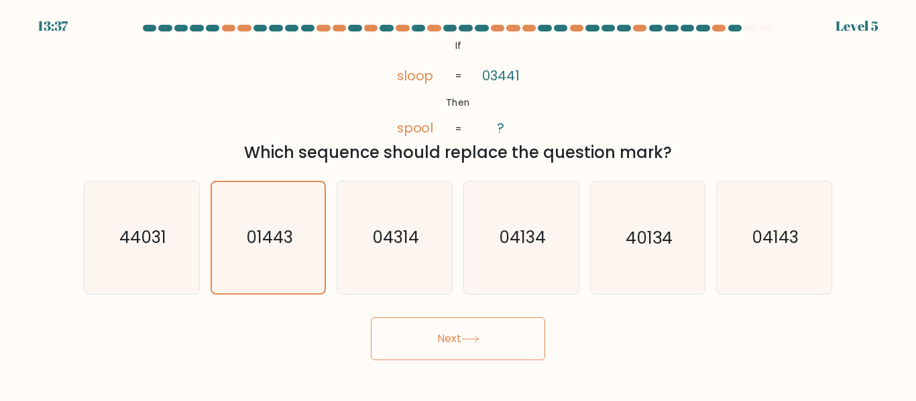
click at [406, 337] on button "Next" at bounding box center [458, 339] width 174 height 43
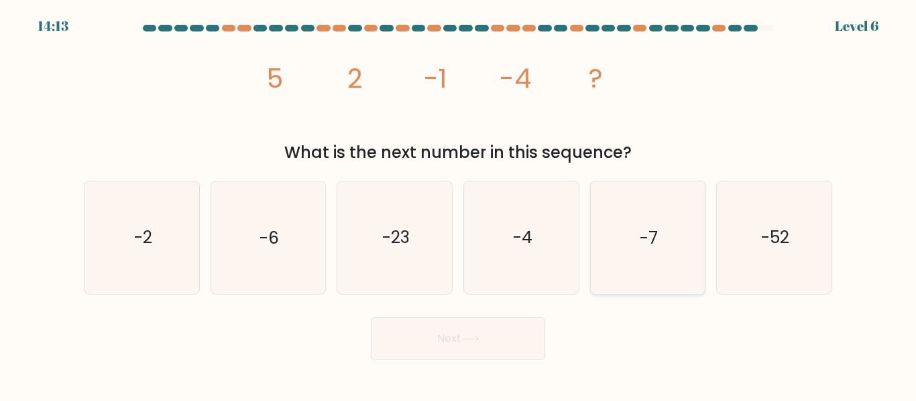
click at [651, 249] on text "-7" at bounding box center [648, 238] width 18 height 23
click at [458, 204] on input "e. -7" at bounding box center [458, 202] width 1 height 3
radio input "true"
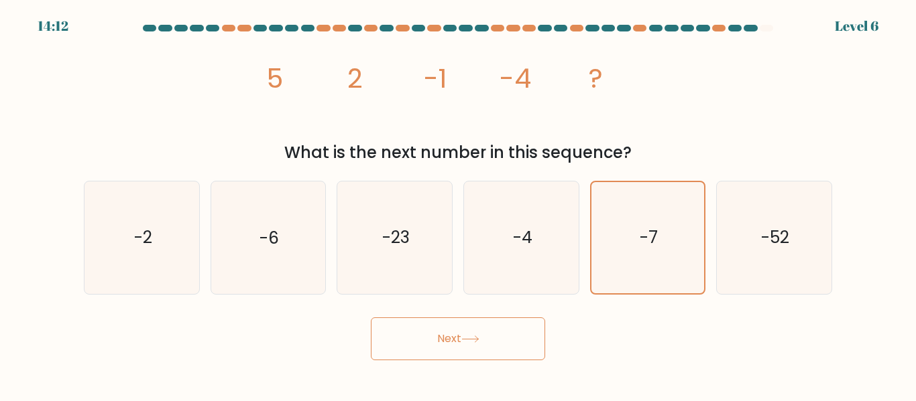
click at [509, 342] on button "Next" at bounding box center [458, 339] width 174 height 43
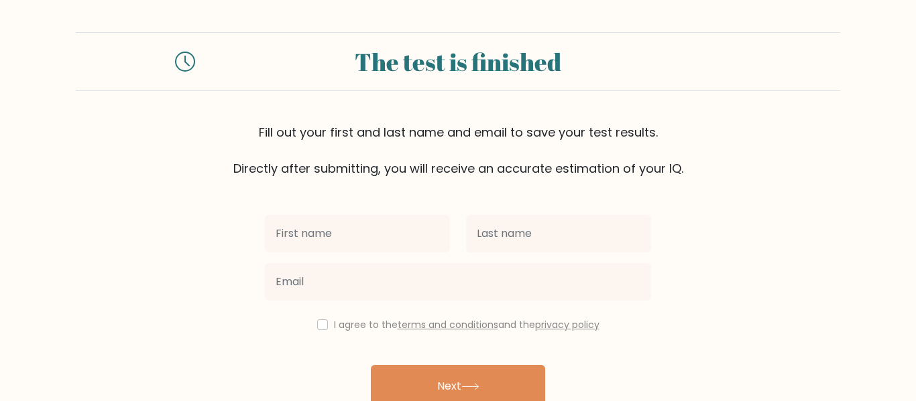
scroll to position [69, 0]
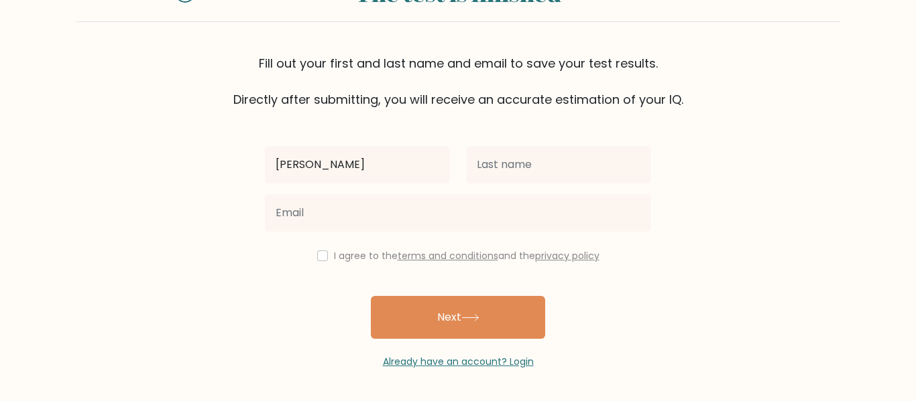
type input "Jamison"
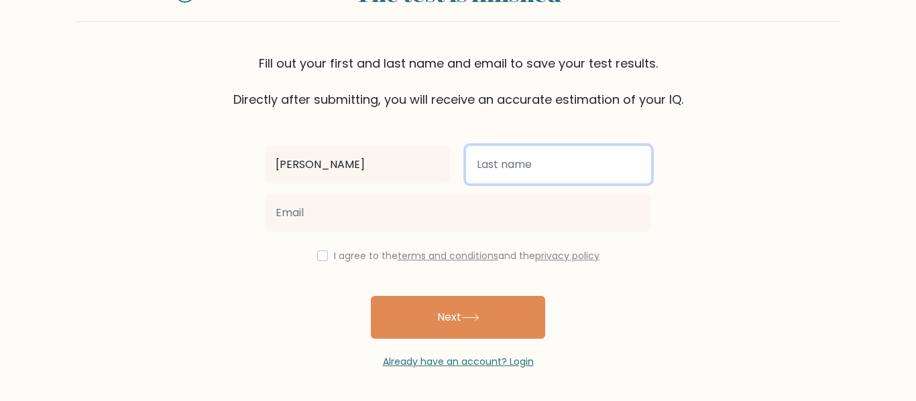
click at [539, 178] on input "text" at bounding box center [558, 165] width 185 height 38
type input "Chadwell"
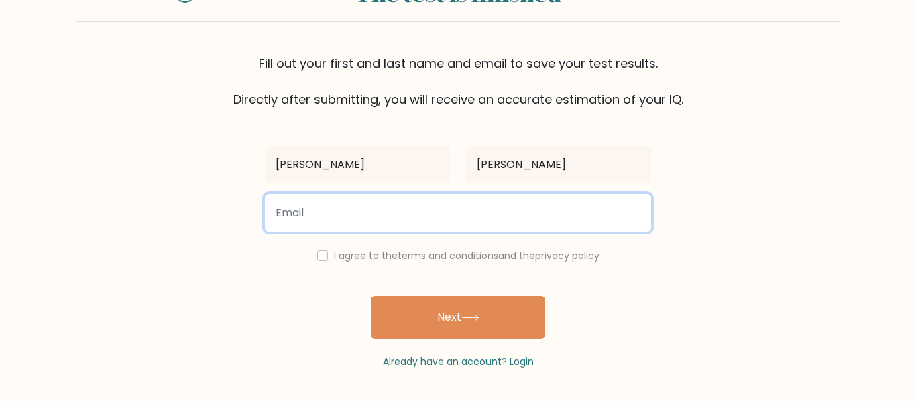
click at [455, 205] on input "email" at bounding box center [458, 213] width 386 height 38
type input "jamisonchadwell@chisd.net"
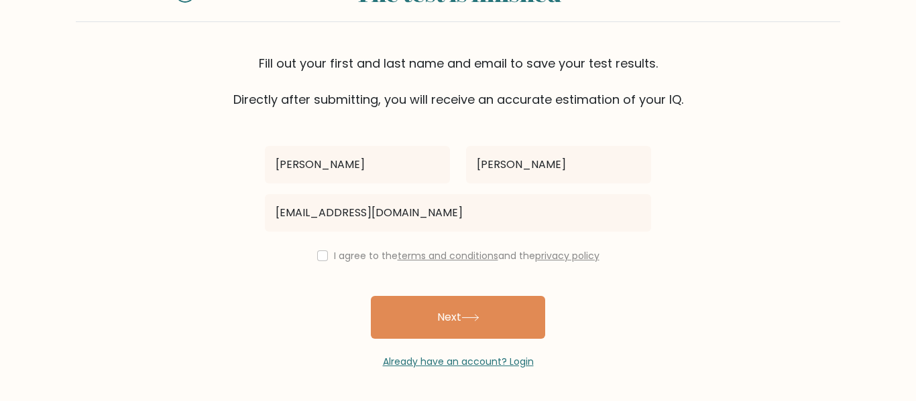
click at [326, 253] on div "I agree to the terms and conditions and the privacy policy" at bounding box center [458, 256] width 402 height 16
click at [321, 256] on input "checkbox" at bounding box center [322, 256] width 11 height 11
checkbox input "true"
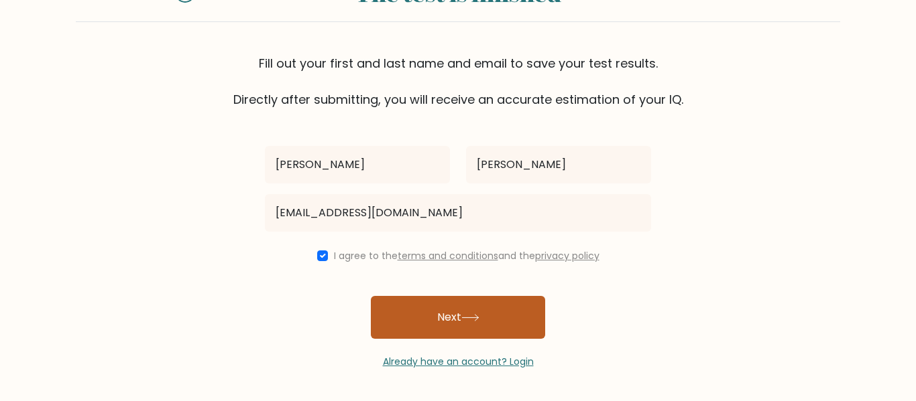
click at [399, 310] on button "Next" at bounding box center [458, 317] width 174 height 43
